Goal: Find specific page/section: Find specific page/section

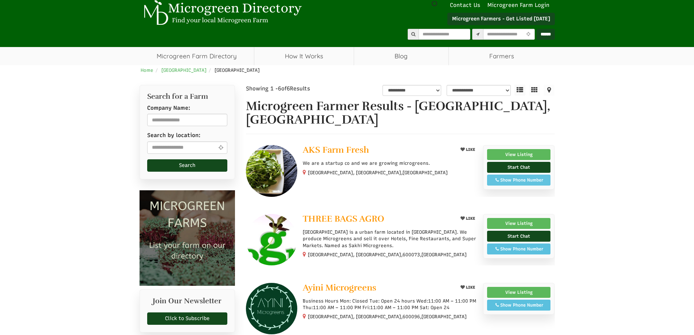
scroll to position [36, 0]
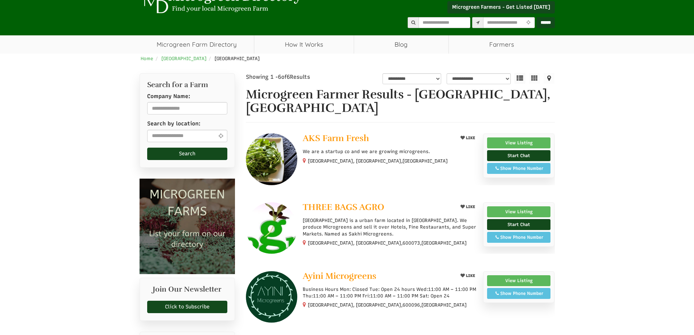
select select "Language Translate Widget"
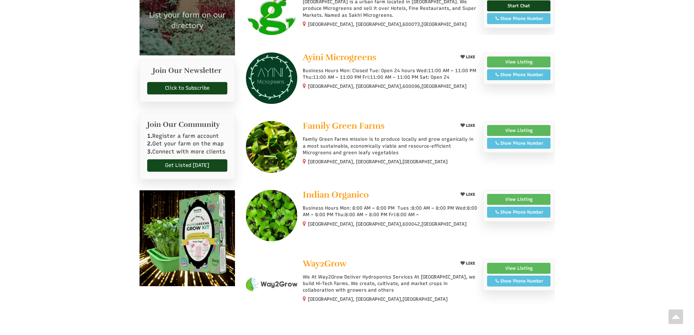
scroll to position [219, 0]
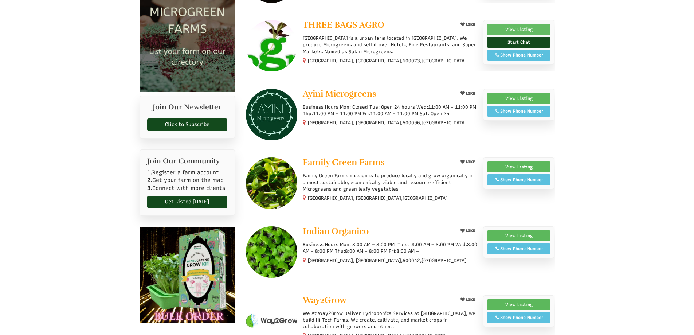
click at [517, 24] on link "View Listing" at bounding box center [519, 29] width 64 height 11
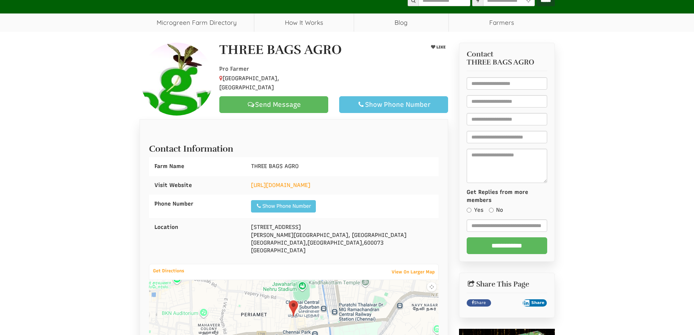
scroll to position [51, 0]
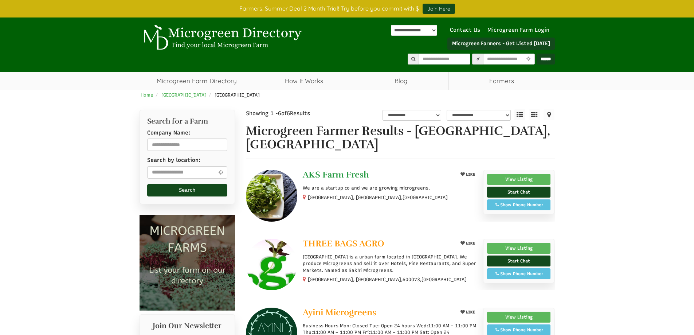
click at [336, 169] on span "AKS Farm Fresh" at bounding box center [336, 174] width 66 height 11
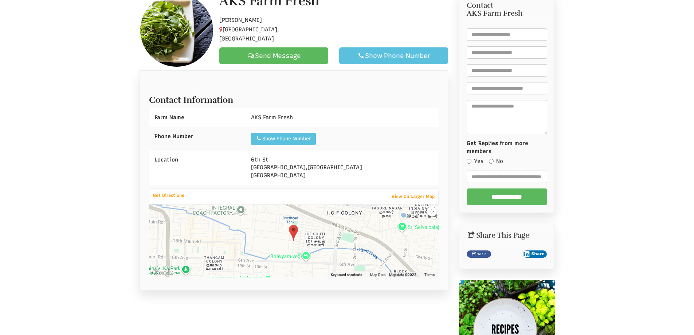
scroll to position [180, 0]
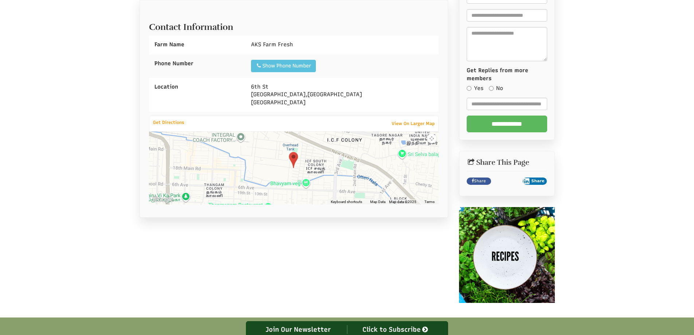
click at [291, 156] on img at bounding box center [293, 160] width 9 height 16
click at [294, 159] on img at bounding box center [293, 160] width 9 height 16
